Goal: Task Accomplishment & Management: Manage account settings

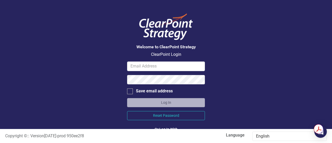
scroll to position [23, 0]
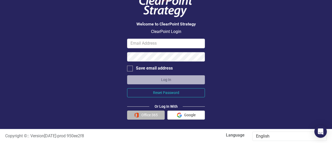
click at [137, 112] on button "Office 365" at bounding box center [146, 115] width 38 height 9
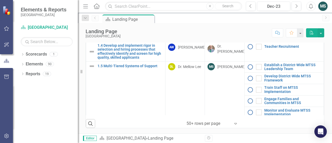
scroll to position [108, 0]
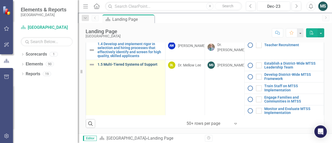
click at [128, 66] on link "1.5 Multi-Tiered Systems of Support" at bounding box center [130, 65] width 65 height 4
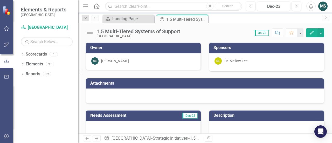
click at [313, 32] on icon "Edit" at bounding box center [312, 33] width 5 height 4
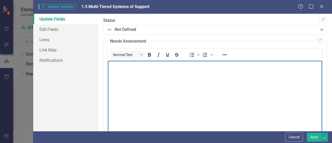
click at [239, 74] on body "Rich Text Area. Press ALT-0 for help." at bounding box center [215, 100] width 214 height 78
click at [322, 8] on icon "Close" at bounding box center [321, 6] width 6 height 5
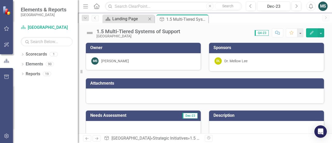
click at [128, 18] on div "Landing Page" at bounding box center [129, 19] width 34 height 6
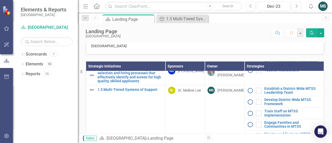
scroll to position [135, 0]
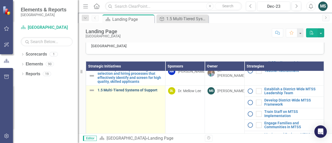
click at [147, 92] on link "1.5 Multi-Tiered Systems of Support" at bounding box center [130, 90] width 65 height 4
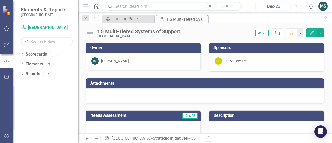
click at [162, 114] on h3 "Needs Assessment" at bounding box center [127, 115] width 75 height 5
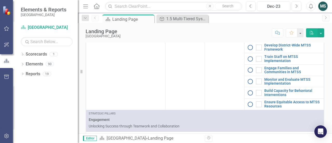
scroll to position [157, 0]
